Goal: Task Accomplishment & Management: Use online tool/utility

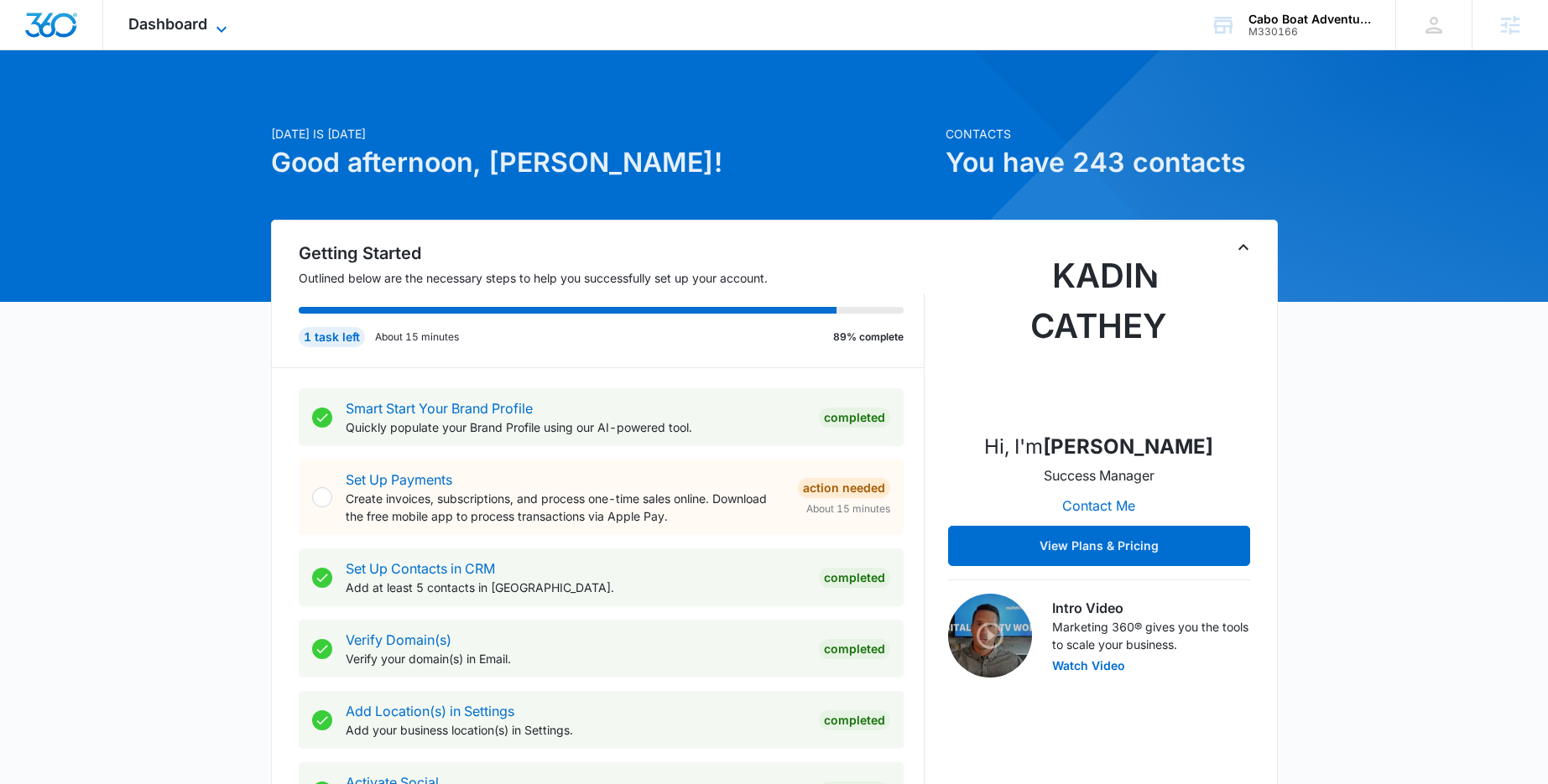
click at [204, 24] on span "Dashboard" at bounding box center [167, 24] width 79 height 18
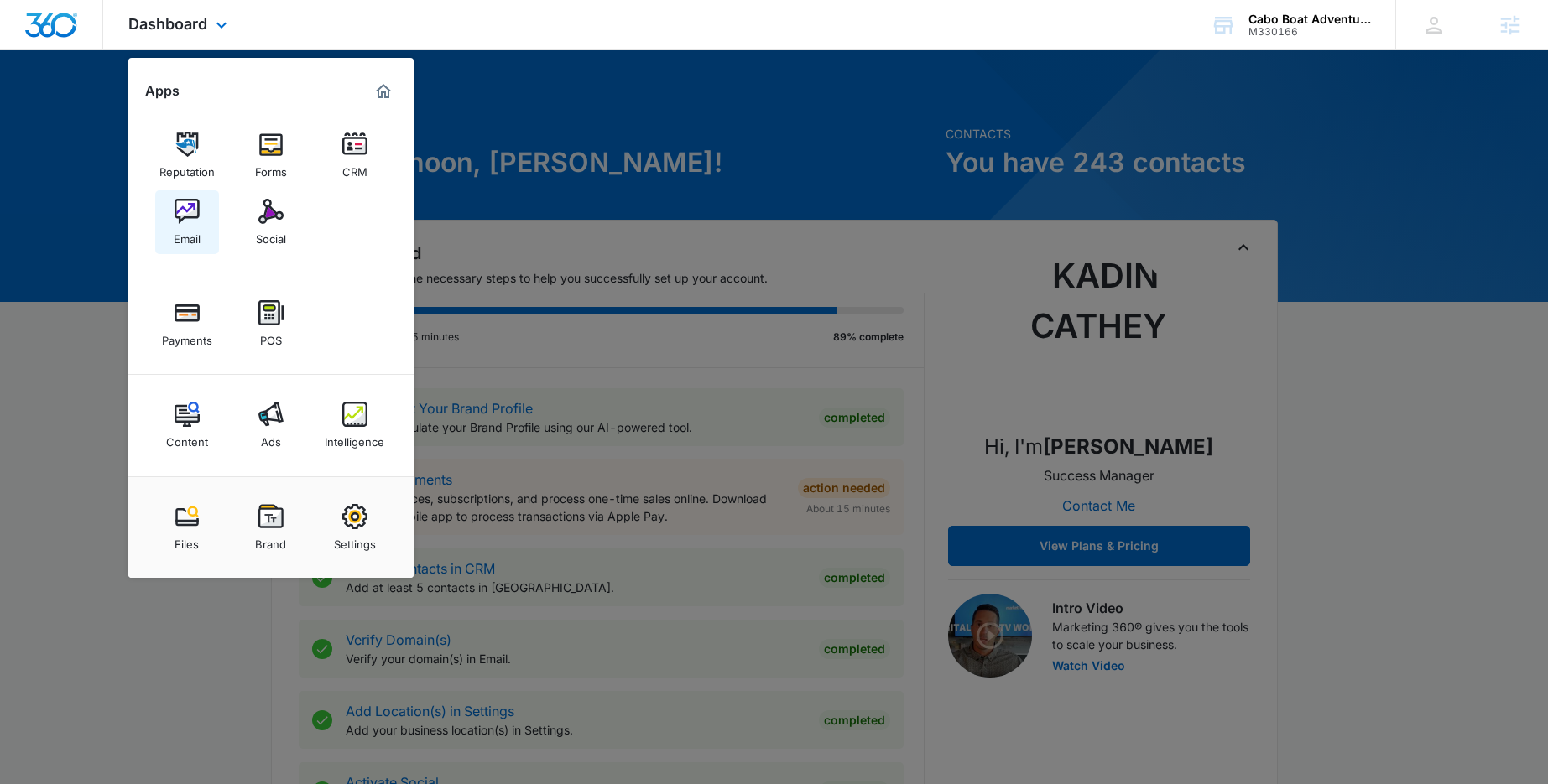
click at [194, 219] on img at bounding box center [186, 211] width 25 height 25
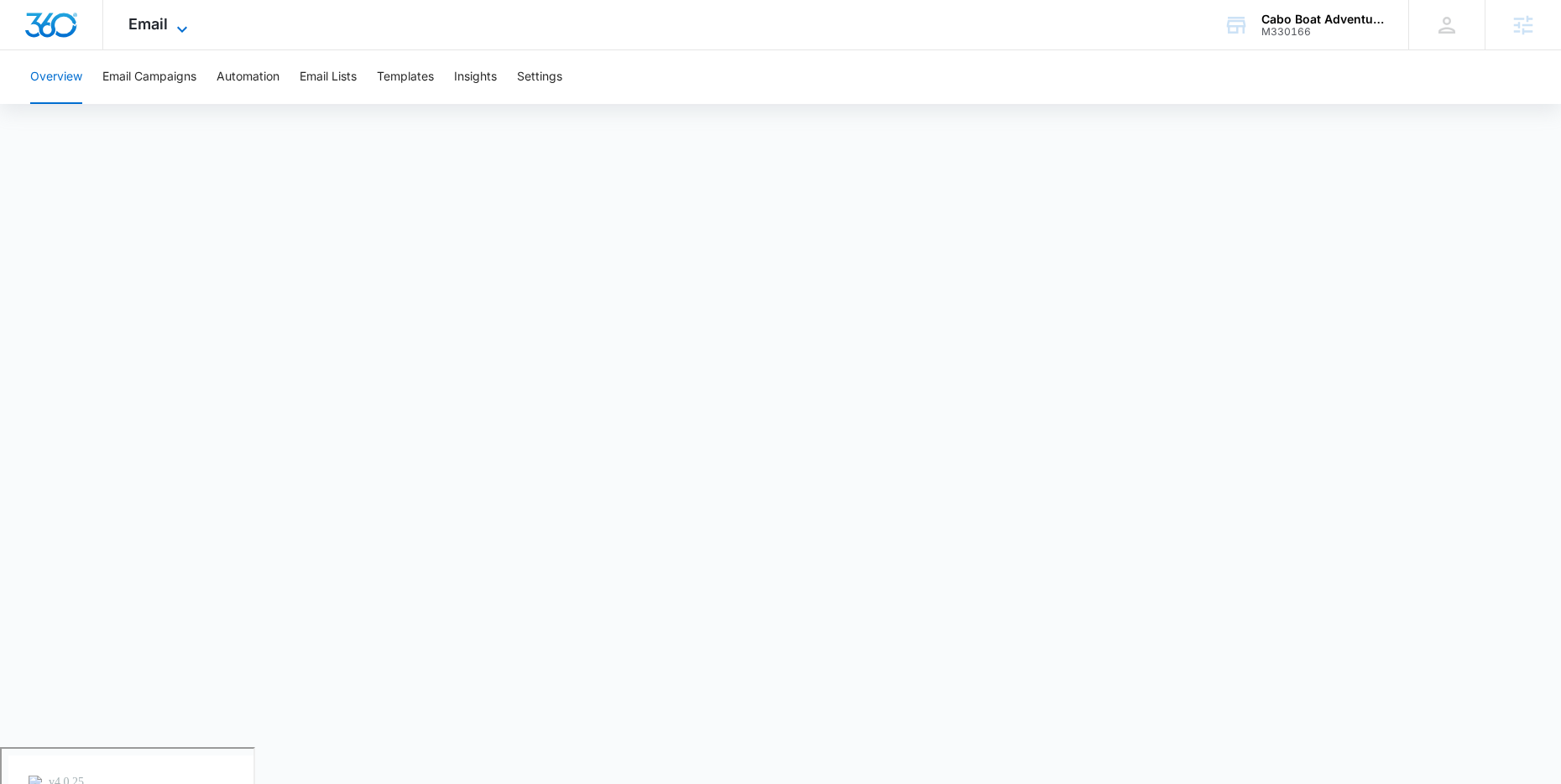
click at [159, 29] on span "Email" at bounding box center [148, 24] width 40 height 18
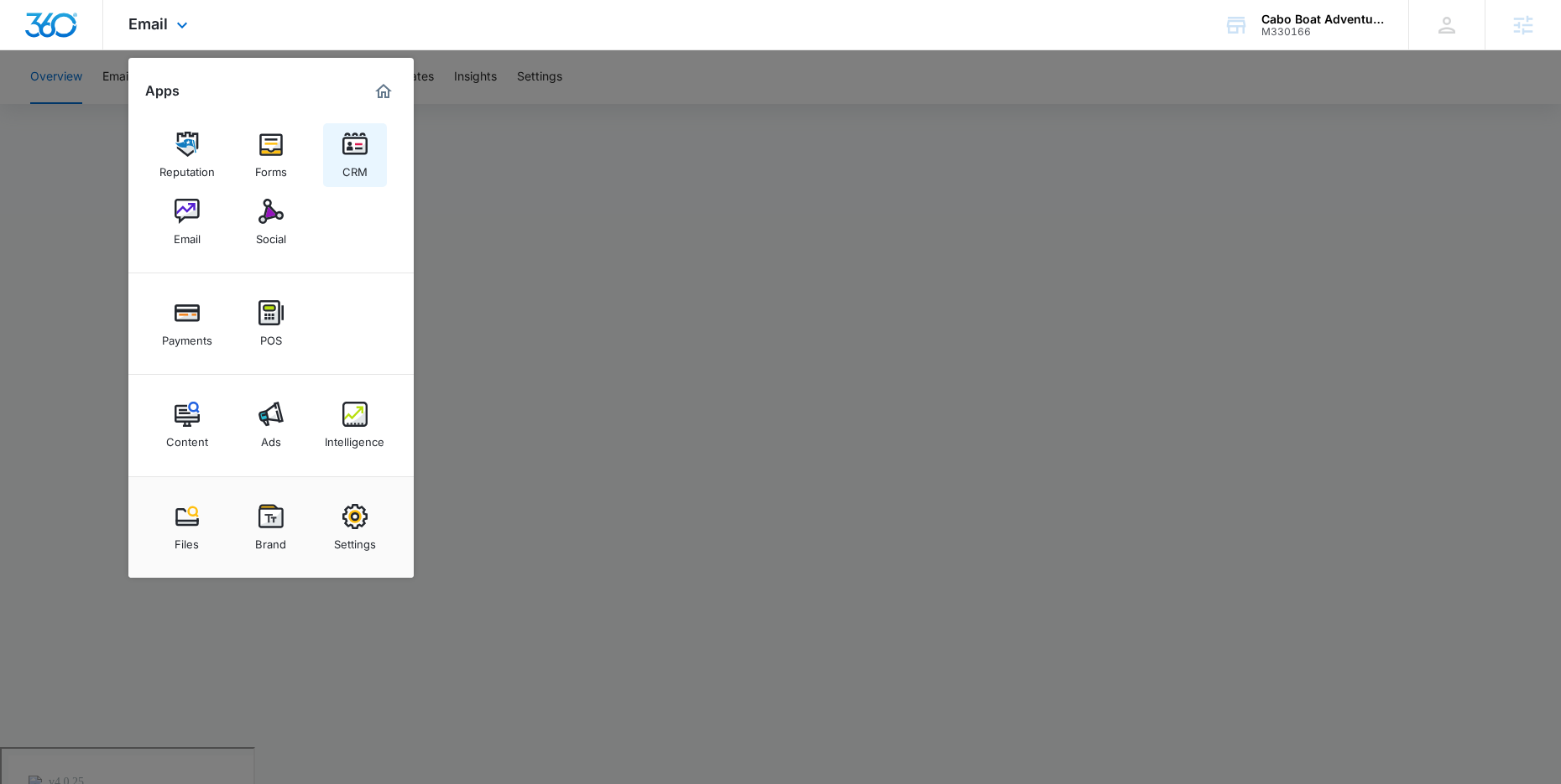
click at [347, 165] on div "CRM" at bounding box center [354, 168] width 25 height 22
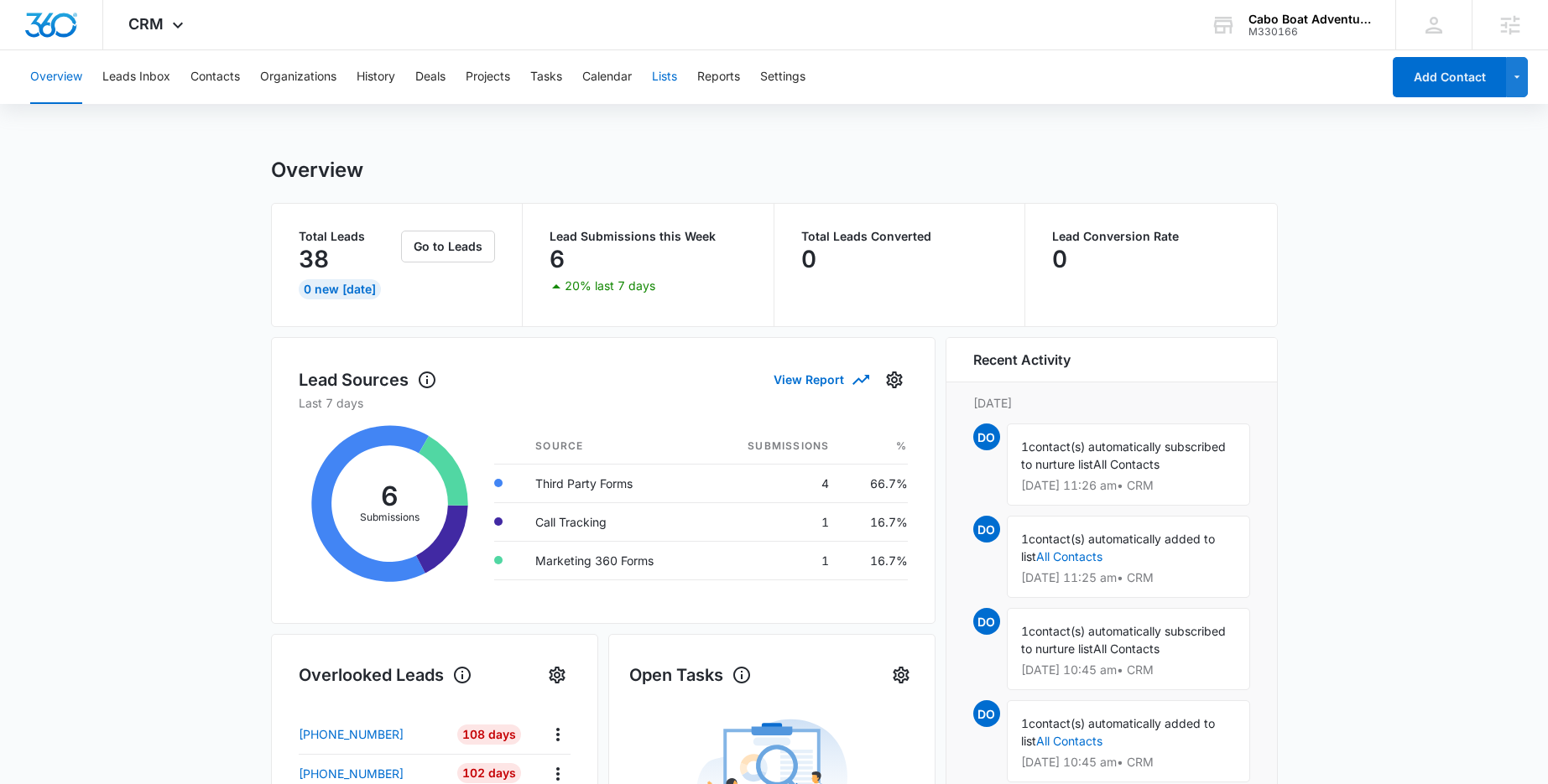
click at [668, 76] on button "Lists" at bounding box center [664, 78] width 25 height 54
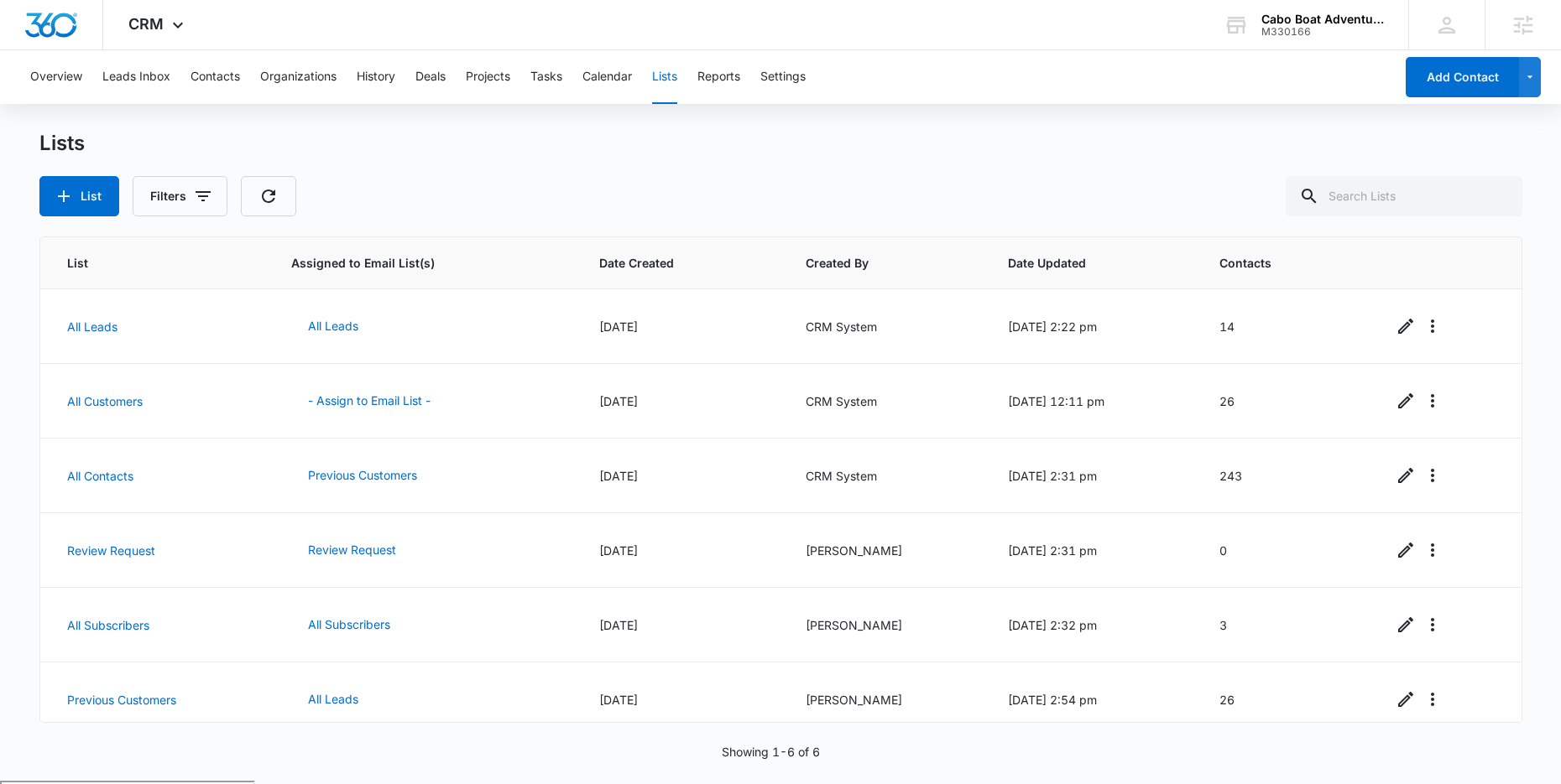
click at [356, 158] on div "Lists List Filters" at bounding box center [780, 173] width 1482 height 86
click at [177, 27] on icon at bounding box center [178, 29] width 20 height 20
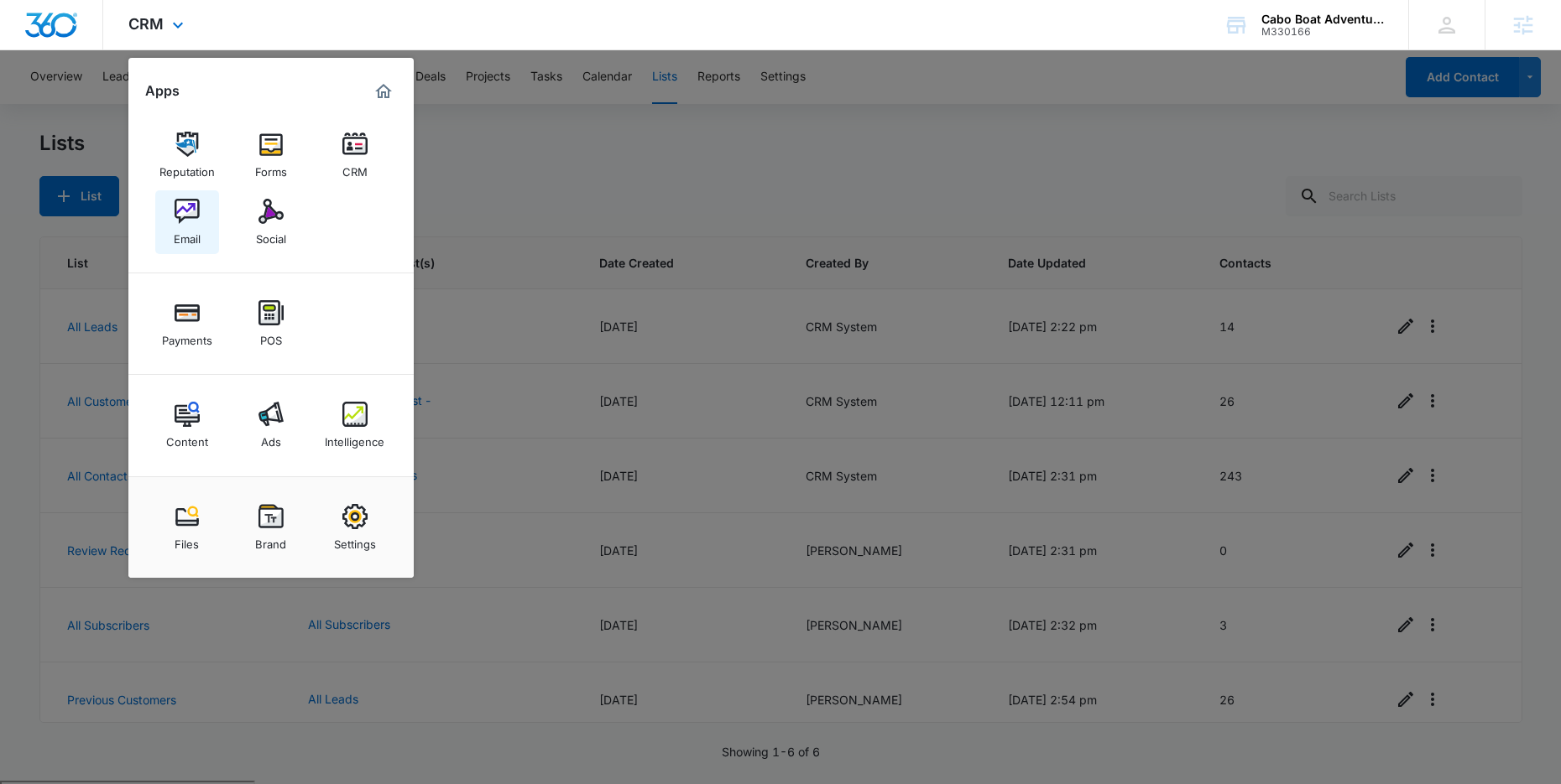
click at [196, 227] on div "Email" at bounding box center [186, 235] width 27 height 22
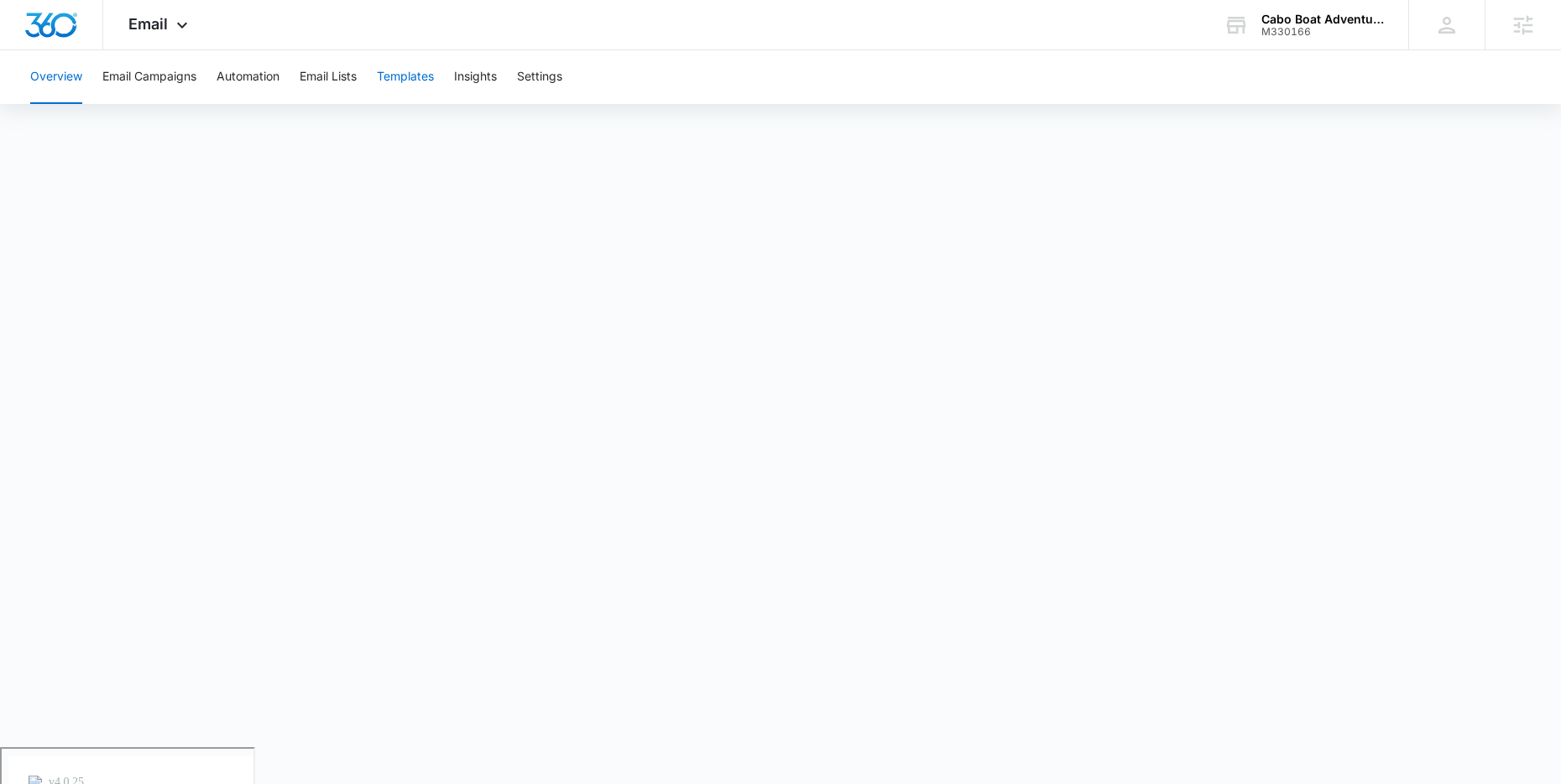
click at [429, 85] on button "Templates" at bounding box center [404, 78] width 57 height 54
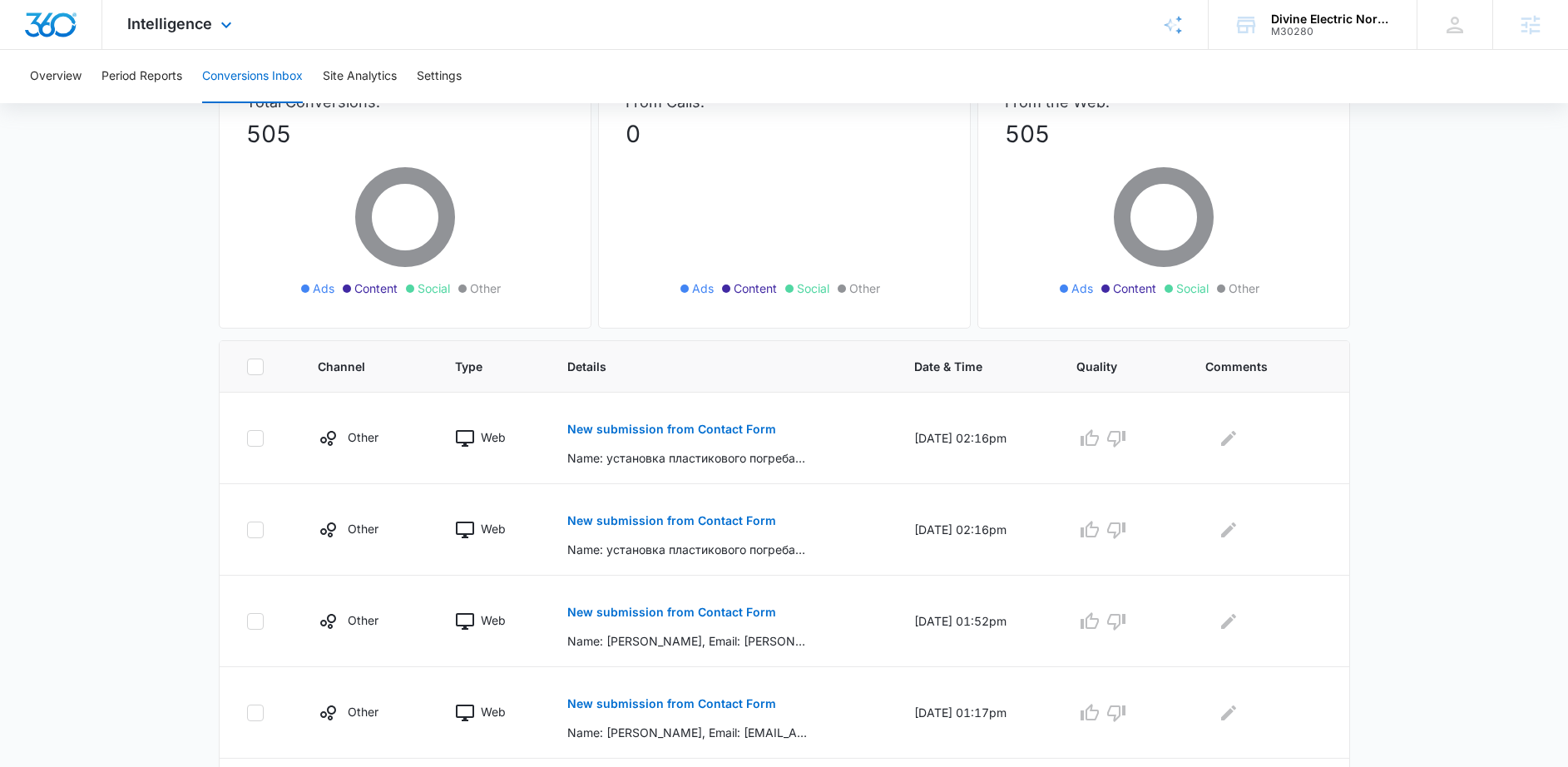
scroll to position [114, 0]
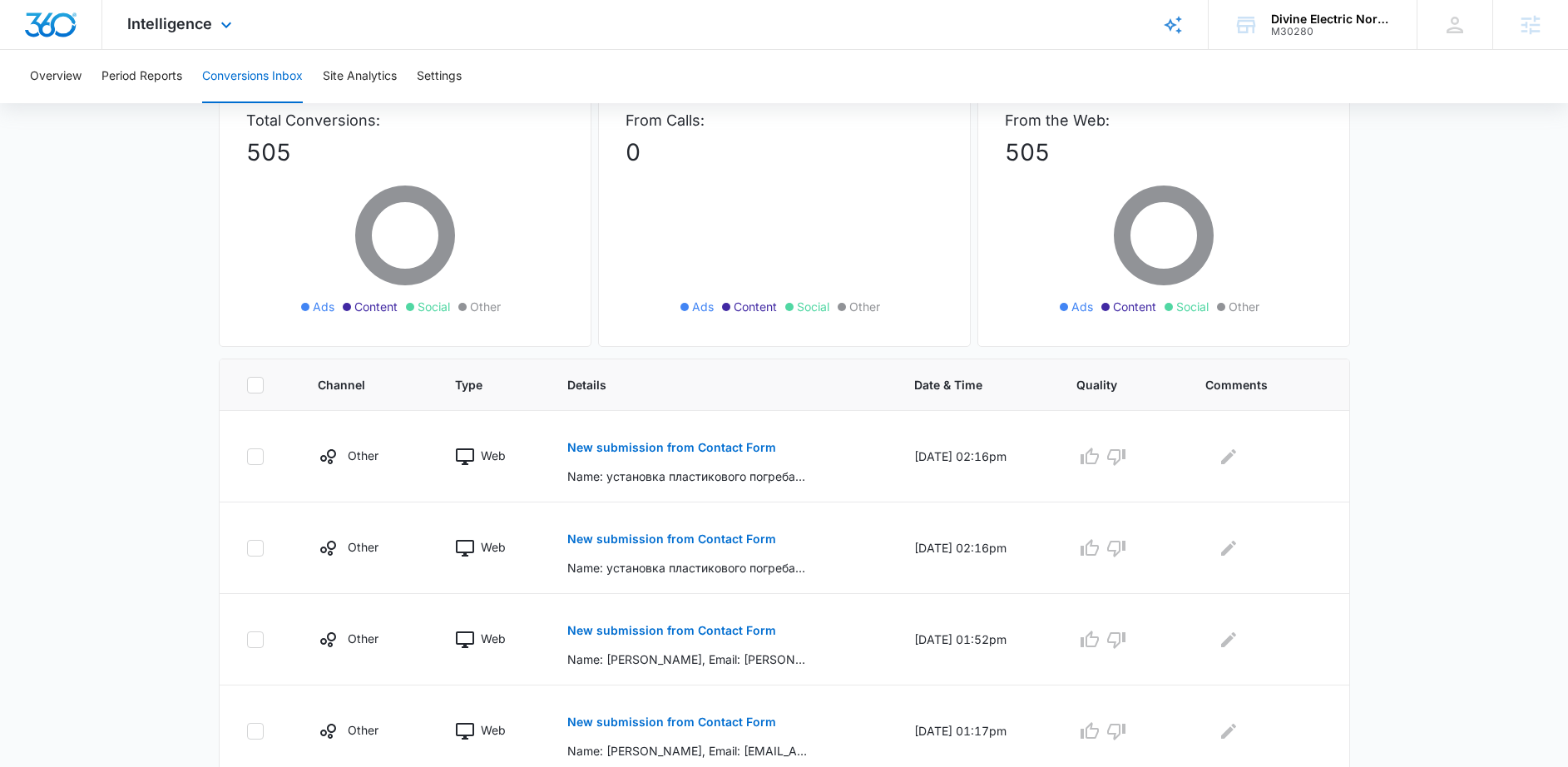
click at [210, 35] on div "Intelligence Apps Reputation Websites Forms CRM Email Social Shop Payments POS …" at bounding box center [182, 25] width 159 height 49
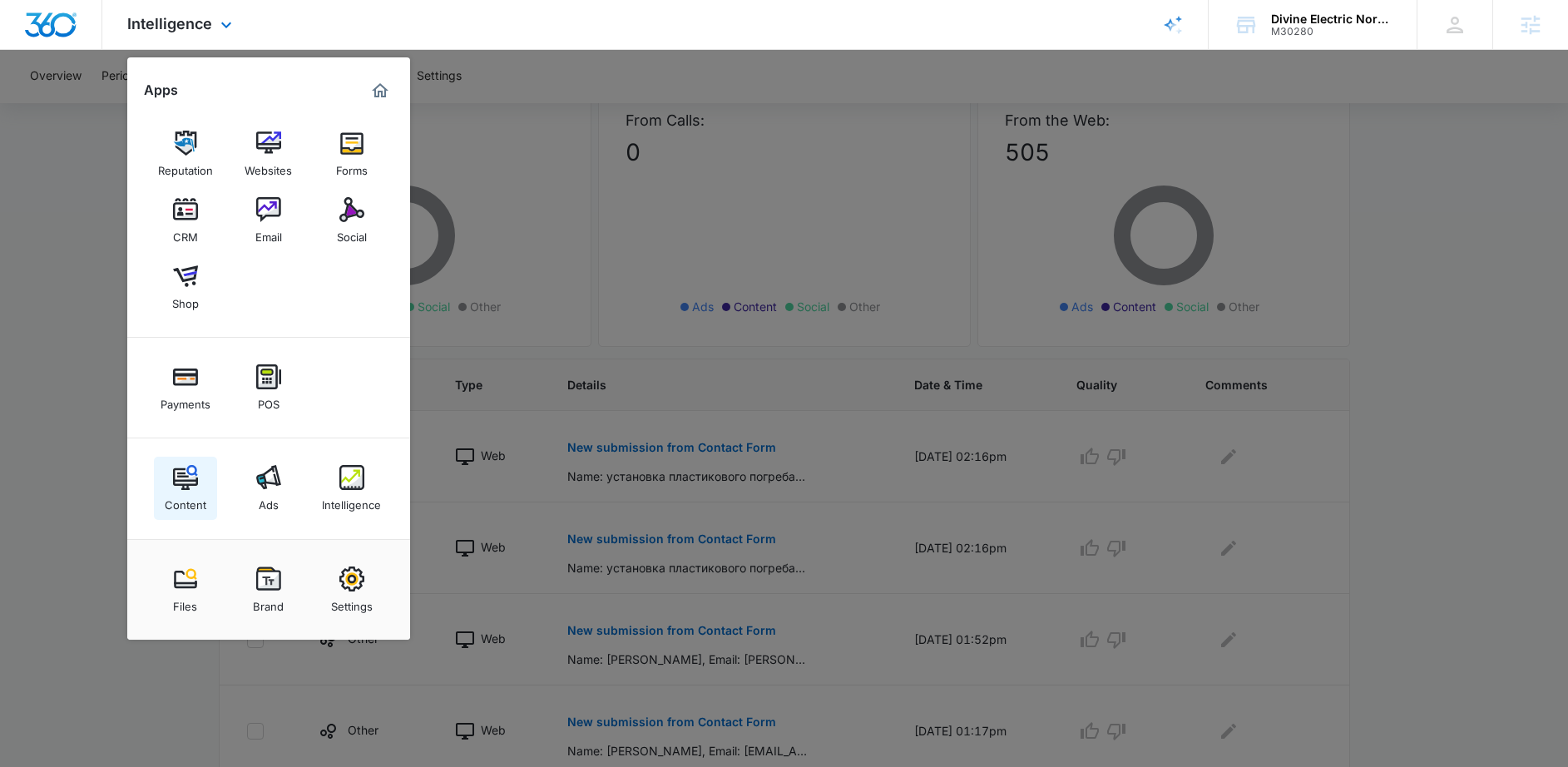
click at [187, 474] on img at bounding box center [185, 477] width 25 height 25
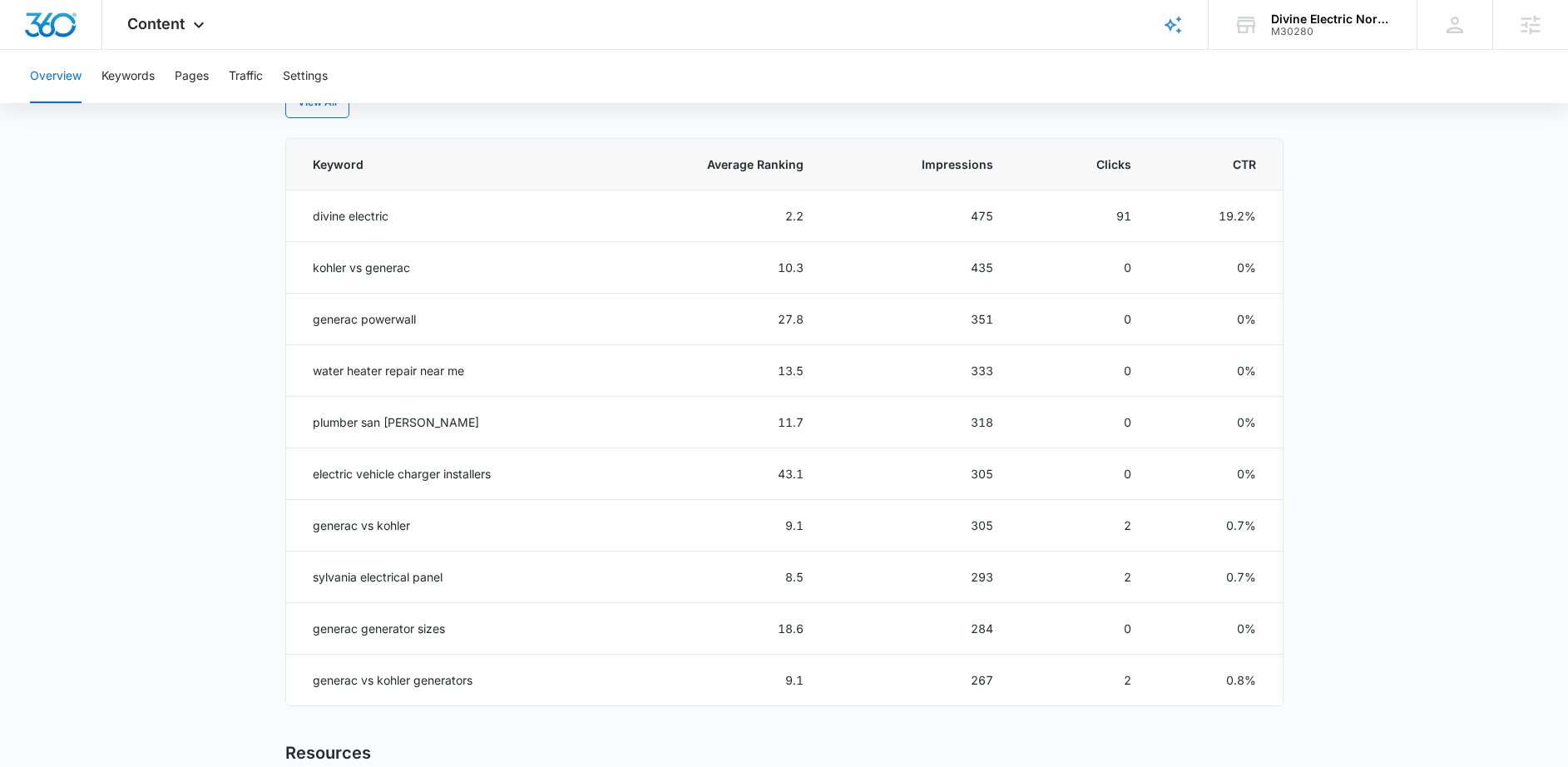
scroll to position [795, 0]
